Goal: Transaction & Acquisition: Book appointment/travel/reservation

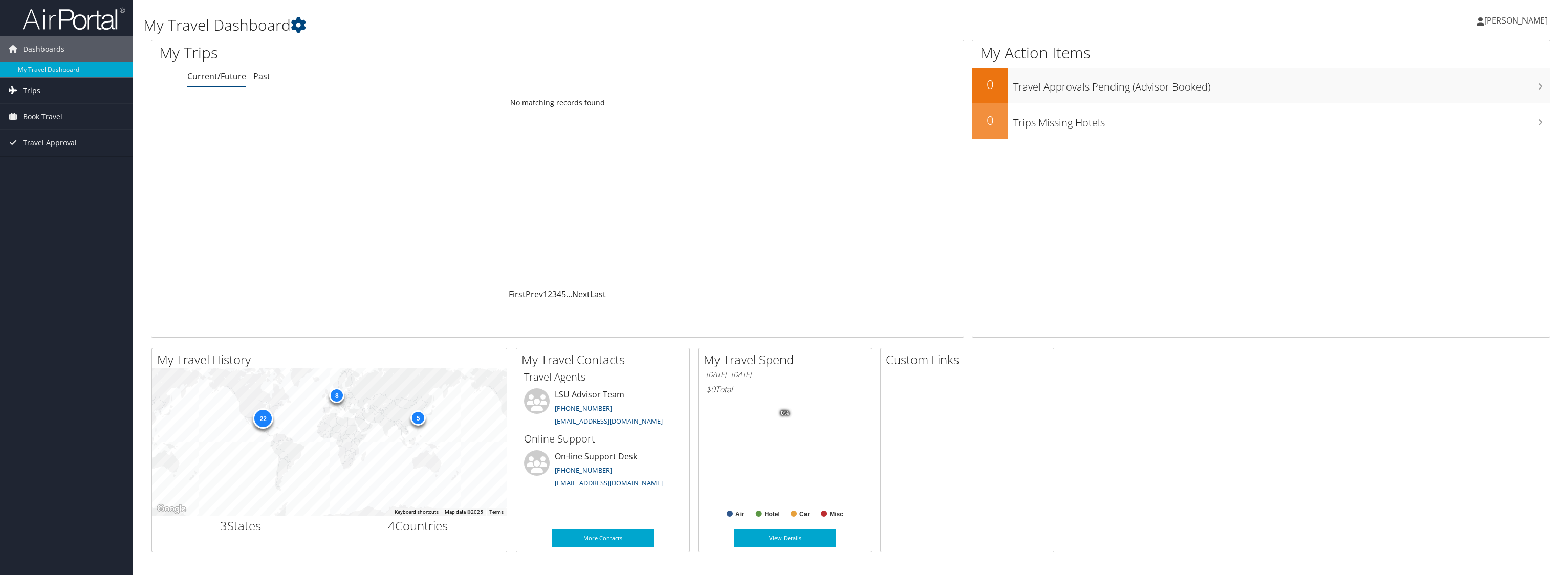
click at [58, 97] on link "Trips" at bounding box center [66, 91] width 133 height 26
click at [56, 110] on link "Current/Future Trips" at bounding box center [66, 111] width 133 height 15
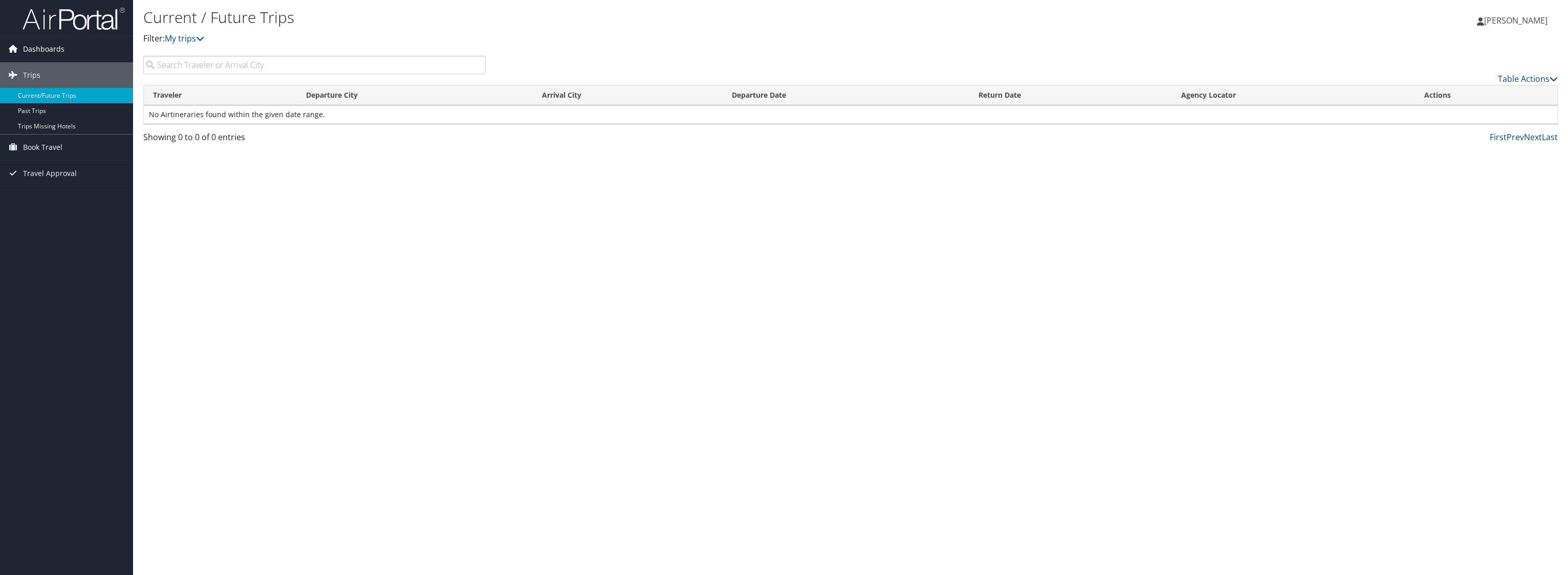
click at [55, 51] on span "Dashboards" at bounding box center [44, 49] width 41 height 26
click at [57, 68] on link "My Travel Dashboard" at bounding box center [66, 69] width 133 height 15
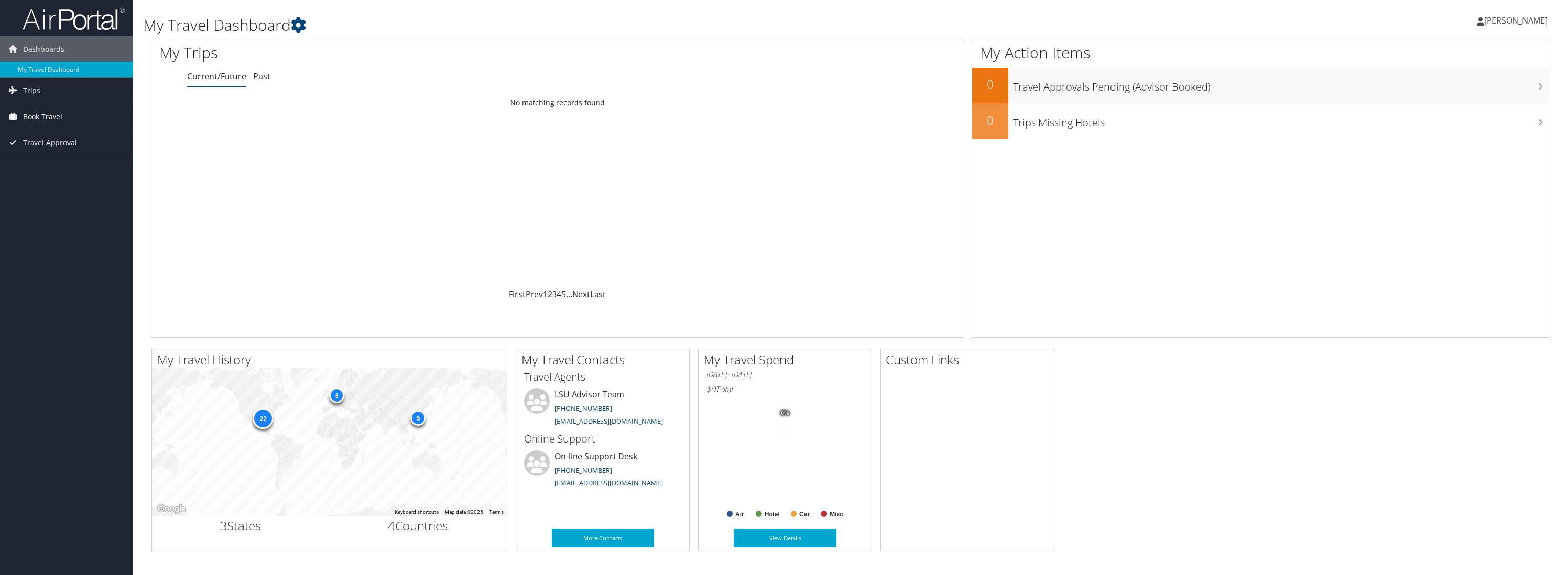
click at [51, 118] on span "Book Travel" at bounding box center [43, 117] width 40 height 26
click at [64, 174] on span "Travel Approval" at bounding box center [50, 173] width 54 height 26
click at [66, 214] on link "Approved Trips" at bounding box center [66, 209] width 133 height 15
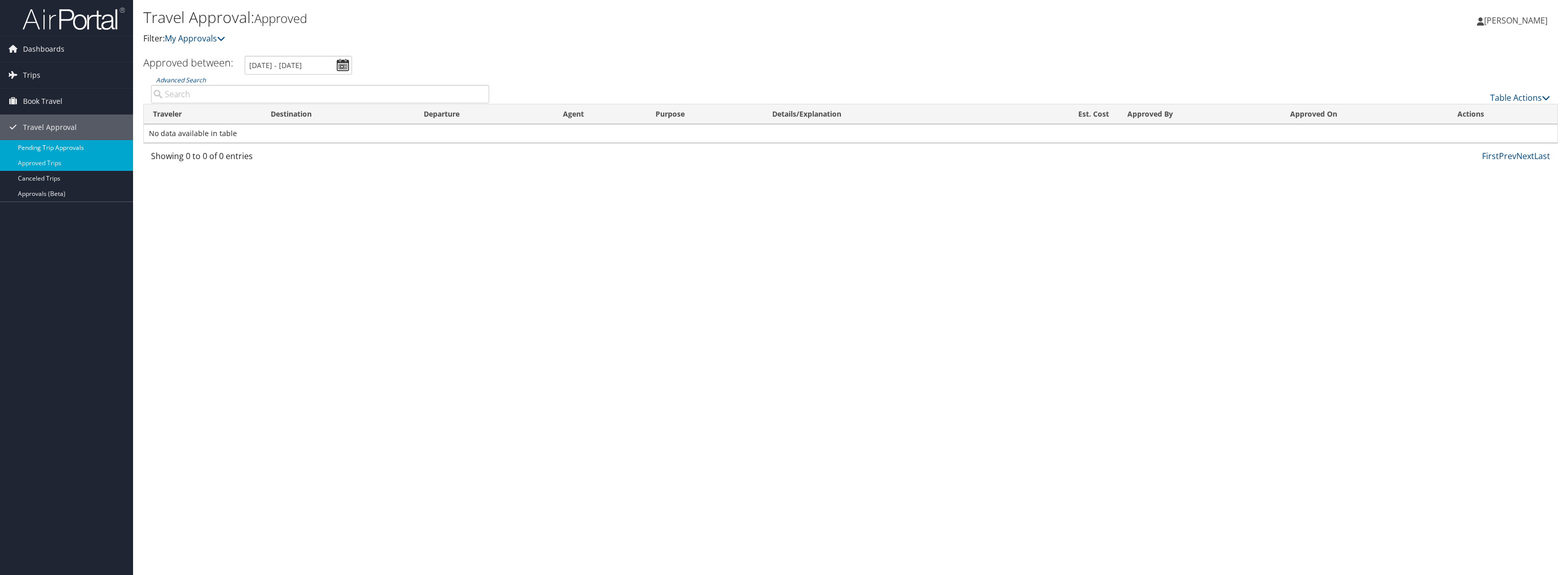
click at [66, 148] on link "Pending Trip Approvals" at bounding box center [66, 147] width 133 height 15
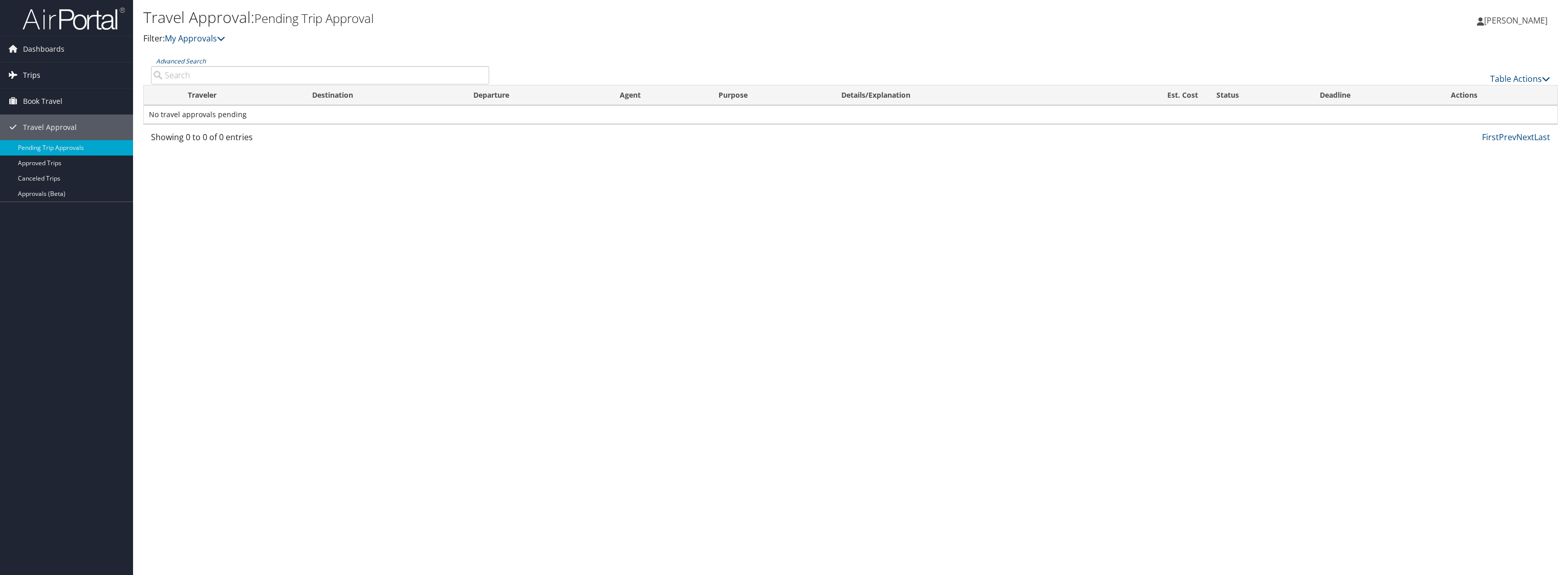
click at [26, 75] on span "Trips" at bounding box center [32, 75] width 18 height 26
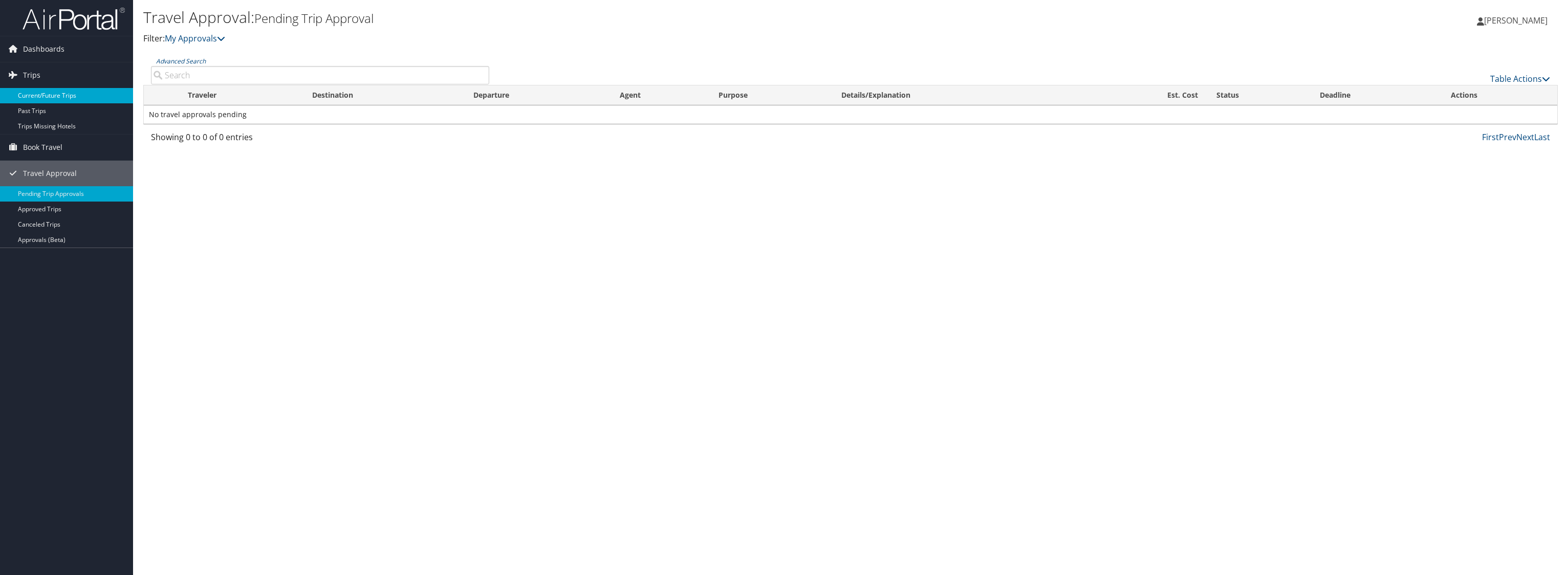
click at [60, 98] on link "Current/Future Trips" at bounding box center [66, 96] width 133 height 15
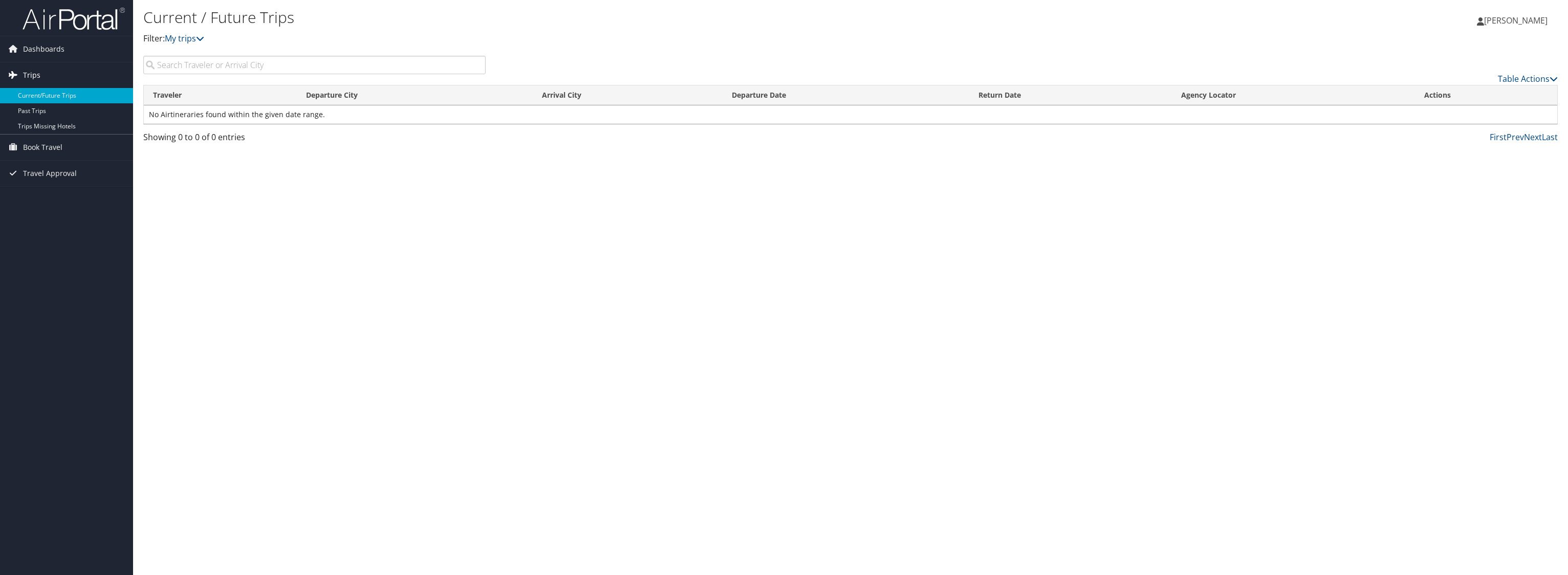
click at [40, 71] on link "Trips" at bounding box center [66, 75] width 133 height 26
click at [40, 71] on link "Trips" at bounding box center [66, 75] width 133 height 26
click at [39, 147] on span "Book Travel" at bounding box center [43, 147] width 40 height 26
click at [52, 183] on link "Book/Manage Online Trips" at bounding box center [66, 183] width 133 height 15
click at [60, 143] on span "Book Travel" at bounding box center [43, 147] width 40 height 26
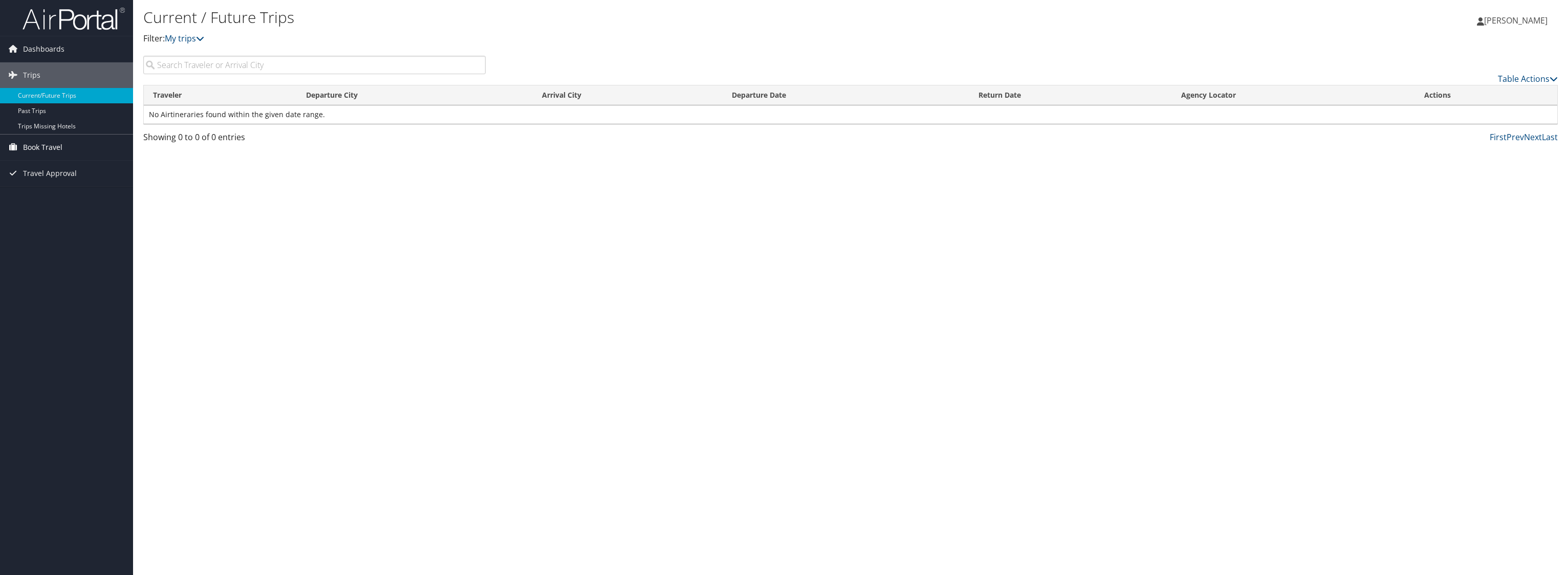
click at [60, 149] on span "Book Travel" at bounding box center [43, 147] width 40 height 26
click at [53, 181] on link "Book/Manage Online Trips" at bounding box center [66, 183] width 133 height 15
